Goal: Task Accomplishment & Management: Use online tool/utility

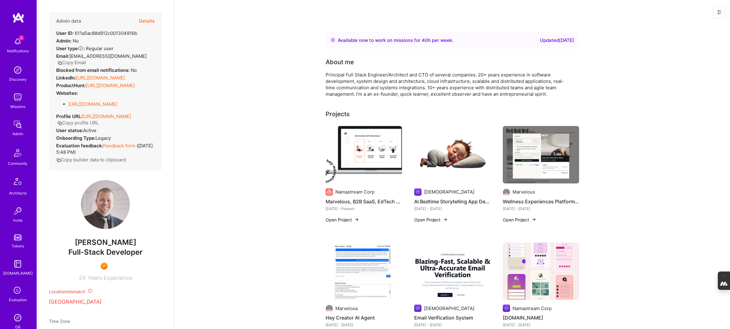
click at [148, 21] on button "Details" at bounding box center [147, 21] width 16 height 18
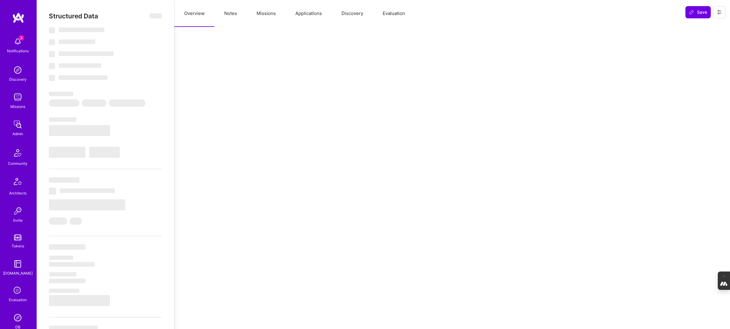
click at [395, 14] on button "Evaluation" at bounding box center [394, 13] width 42 height 27
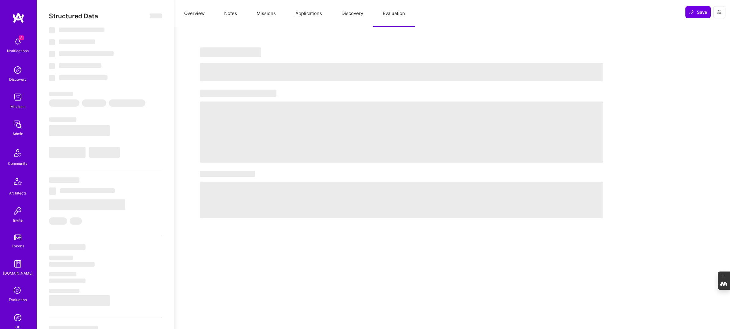
select select "Right Now"
select select "7"
select select "4"
select select "7"
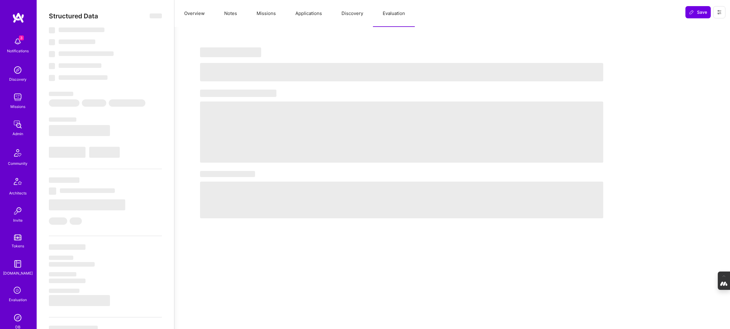
select select "SI"
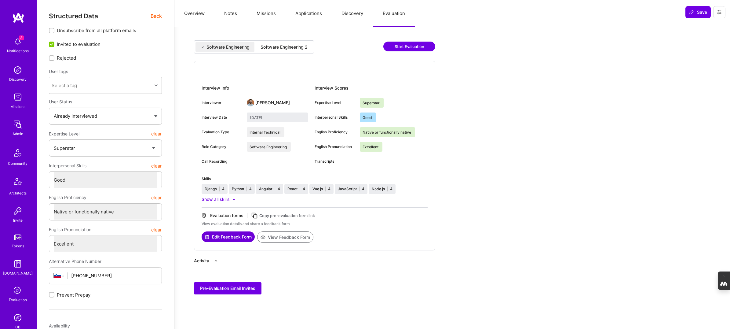
click at [272, 50] on div "Software Engineering 2" at bounding box center [284, 47] width 57 height 10
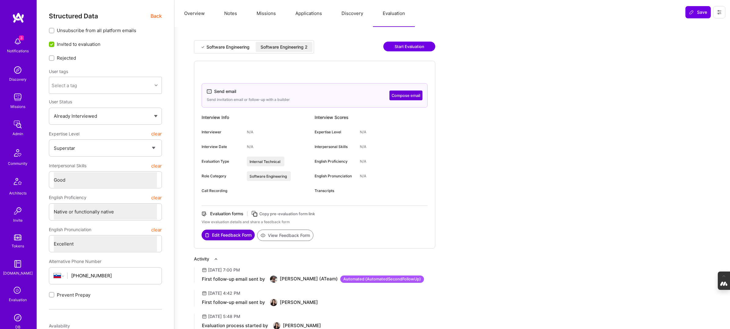
click at [721, 12] on icon at bounding box center [719, 12] width 5 height 5
click at [694, 23] on button "Login as Tadej" at bounding box center [697, 26] width 57 height 16
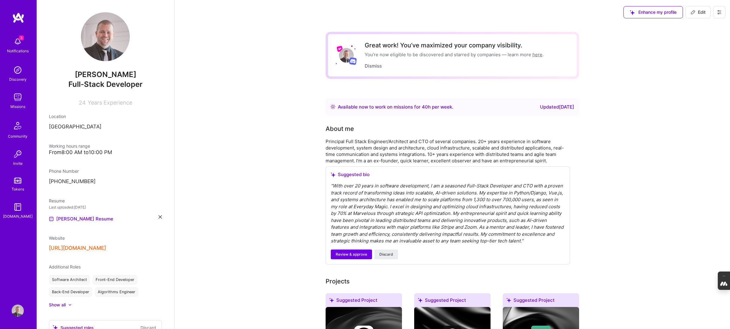
click at [17, 42] on img at bounding box center [18, 41] width 12 height 12
